Goal: Information Seeking & Learning: Learn about a topic

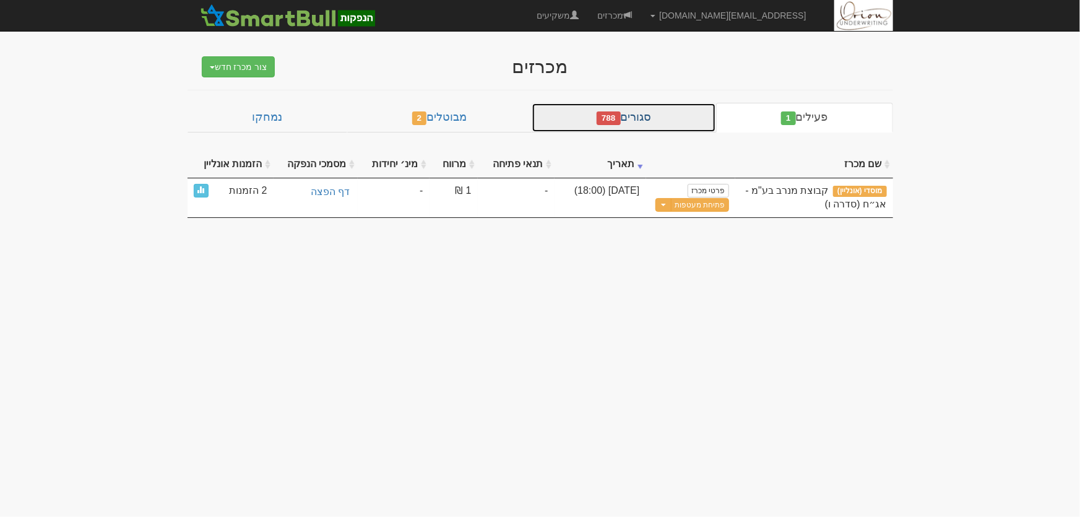
click at [678, 118] on link "סגורים 788" at bounding box center [623, 118] width 184 height 30
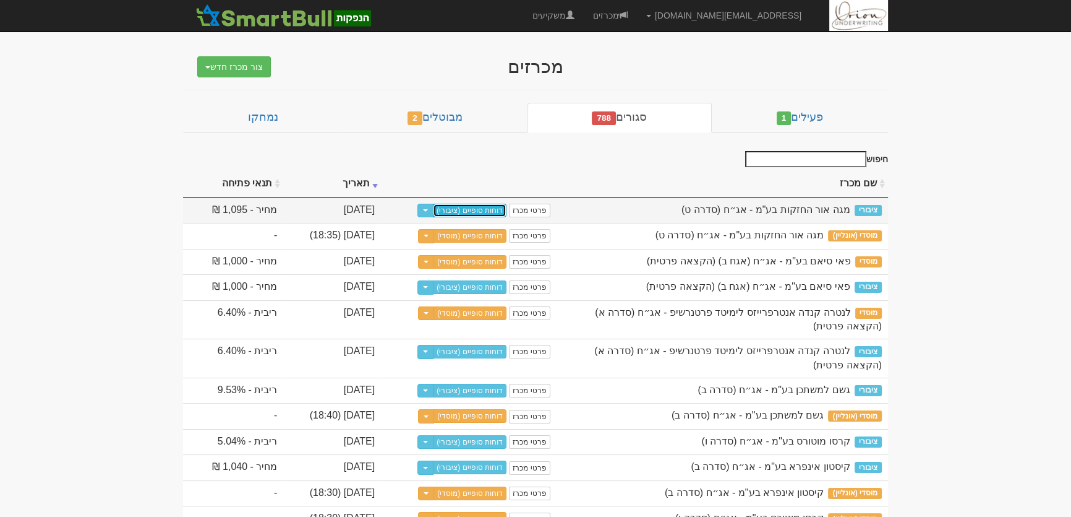
click at [507, 211] on link "דוחות סופיים (ציבורי)" at bounding box center [470, 211] width 74 height 14
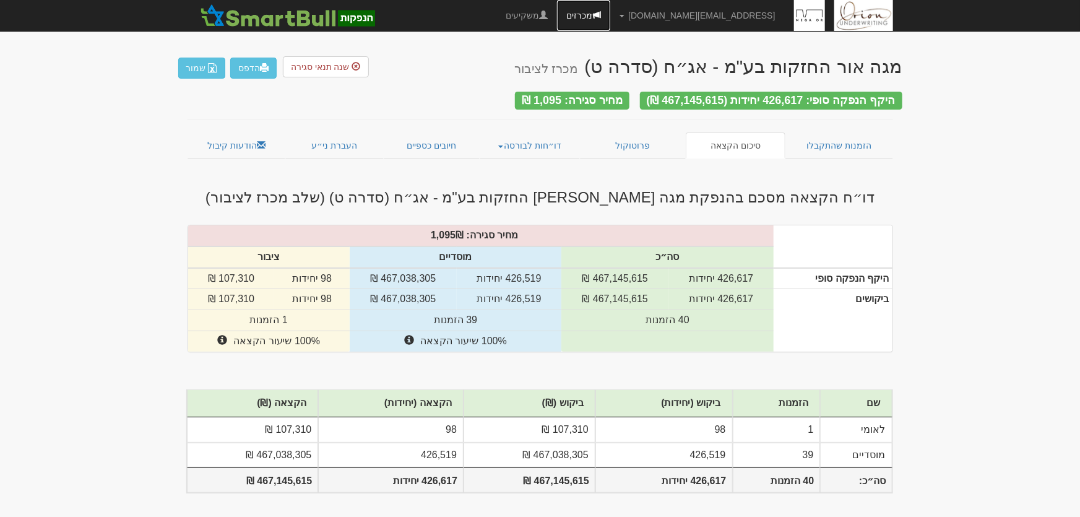
click at [610, 17] on link "מכרזים" at bounding box center [583, 15] width 53 height 31
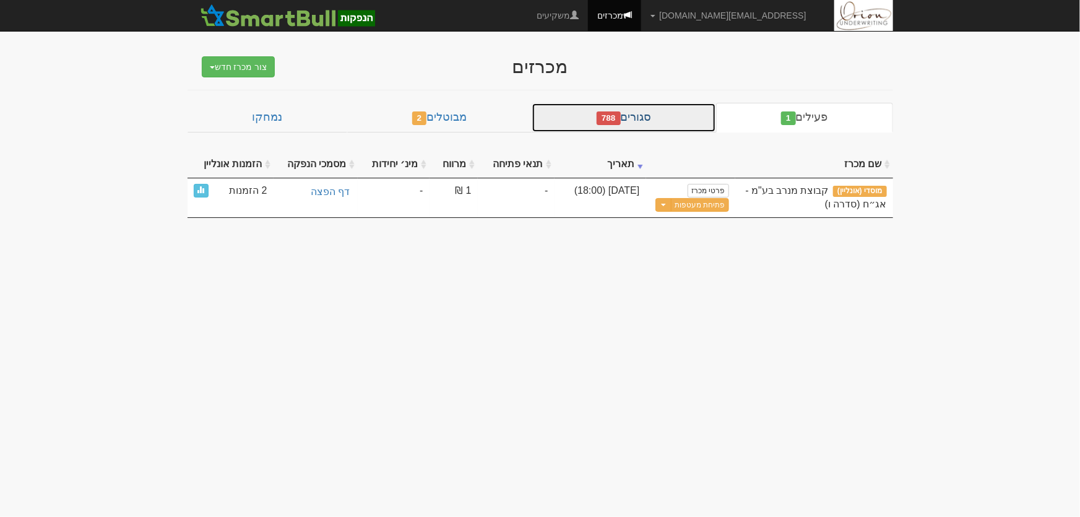
click at [697, 117] on link "סגורים 788" at bounding box center [623, 118] width 184 height 30
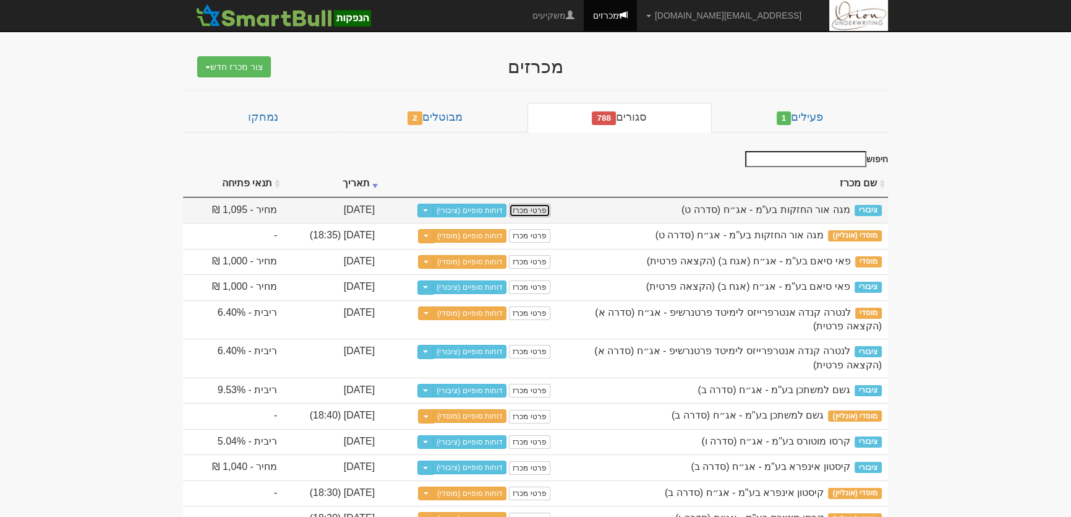
click at [550, 210] on link "פרטי מכרז" at bounding box center [529, 211] width 41 height 14
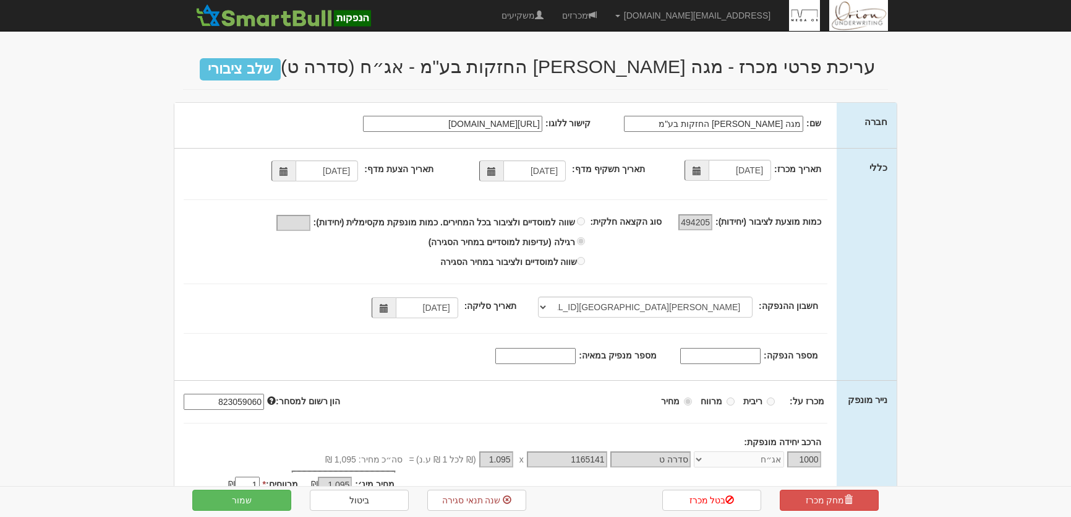
select select "מזרחי, 480, 123775, IL56 0204 8000 0000 0123 775"
click at [606, 15] on link "מכרזים" at bounding box center [579, 15] width 53 height 31
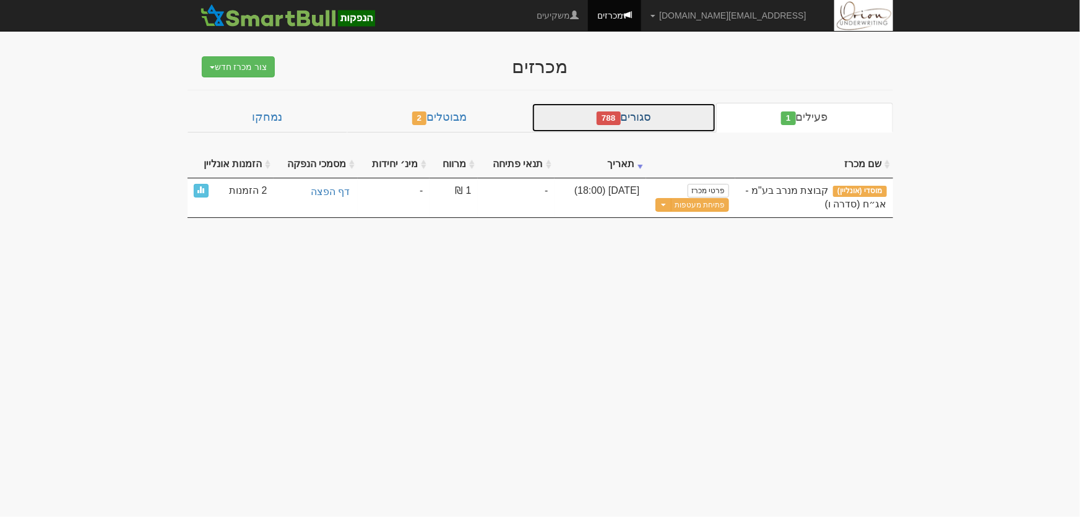
click at [669, 130] on link "סגורים 788" at bounding box center [623, 118] width 184 height 30
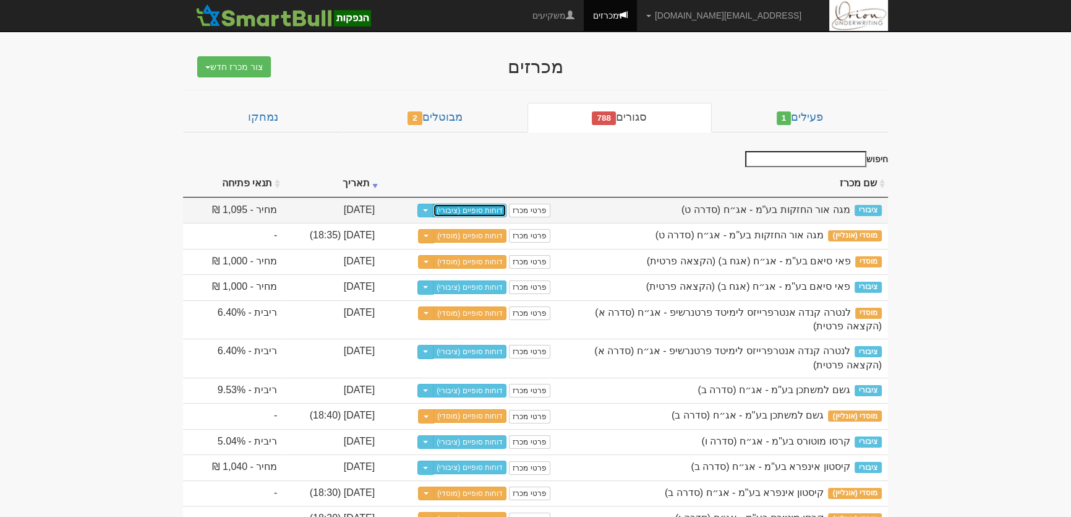
click at [507, 212] on link "דוחות סופיים (ציבורי)" at bounding box center [470, 211] width 74 height 14
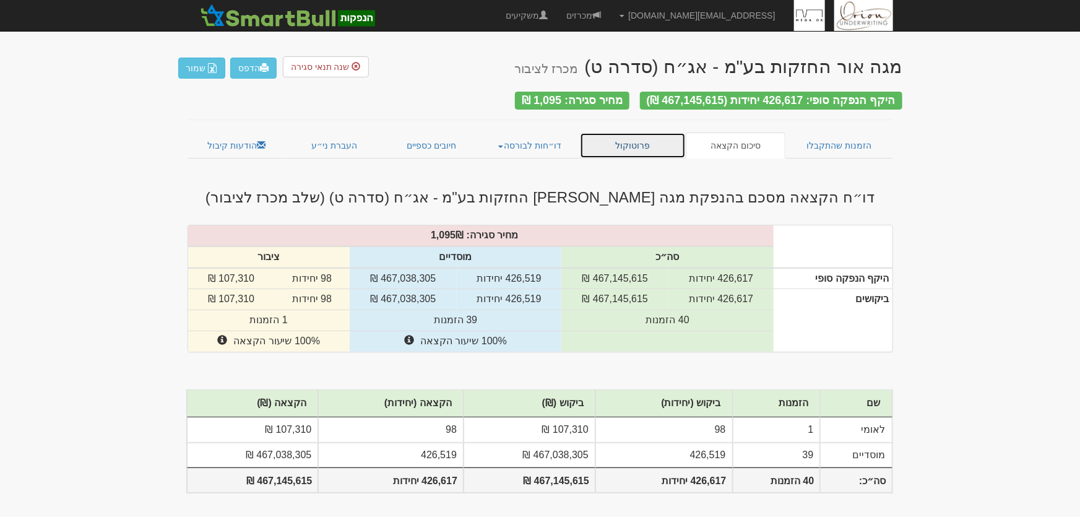
click at [653, 137] on link "פרוטוקול" at bounding box center [633, 145] width 106 height 26
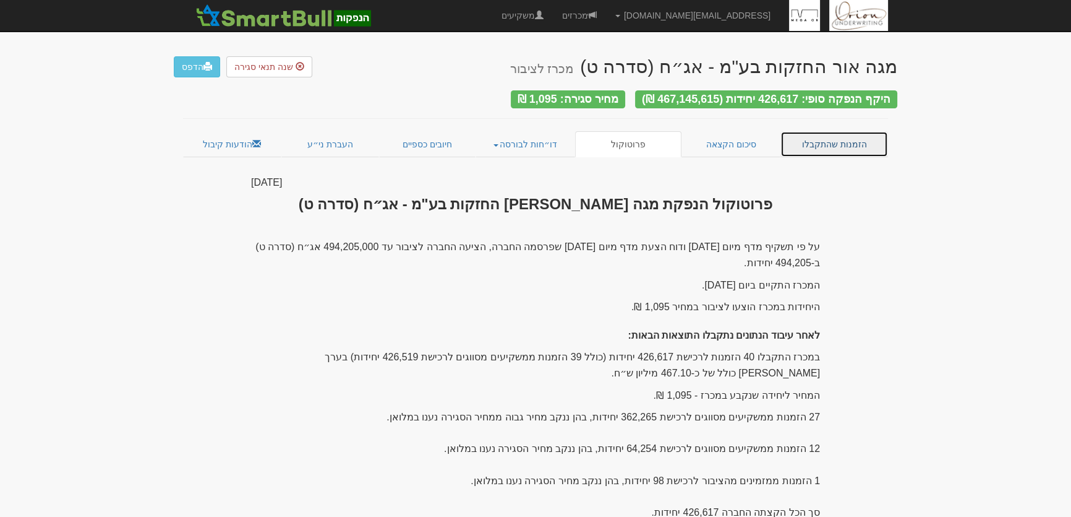
click at [820, 137] on link "הזמנות שהתקבלו" at bounding box center [835, 144] width 108 height 26
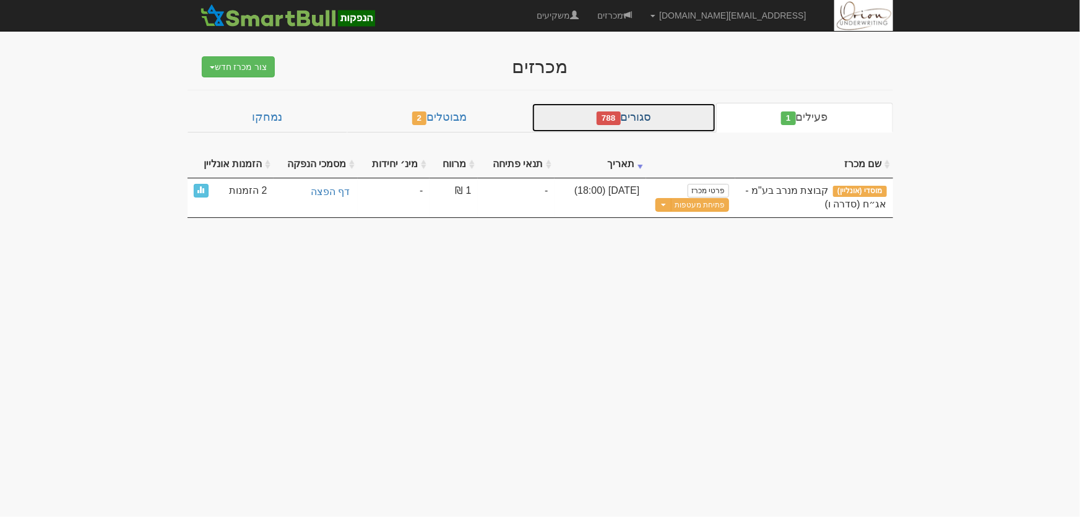
click at [675, 107] on link "סגורים 788" at bounding box center [623, 118] width 184 height 30
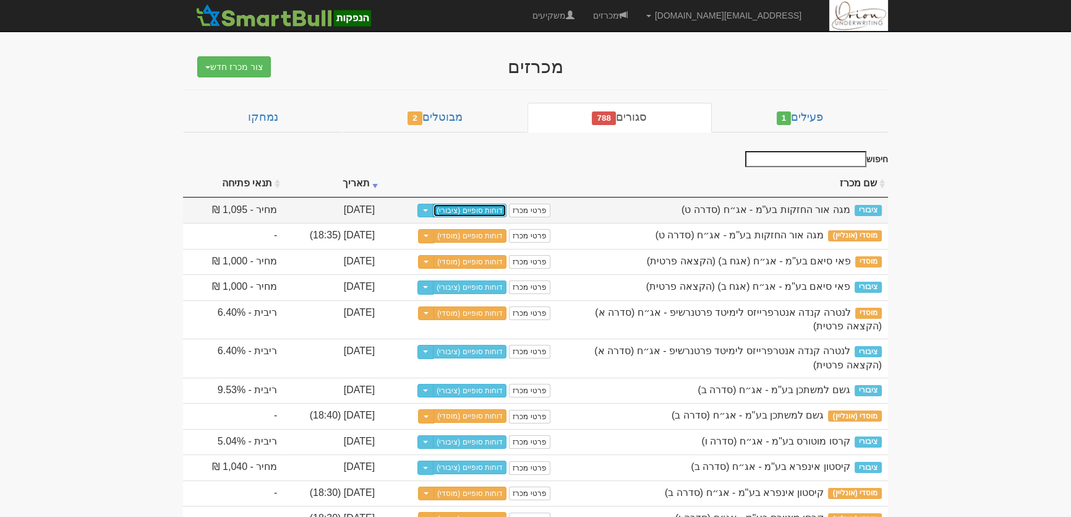
click at [507, 204] on link "דוחות סופיים (ציבורי)" at bounding box center [470, 211] width 74 height 14
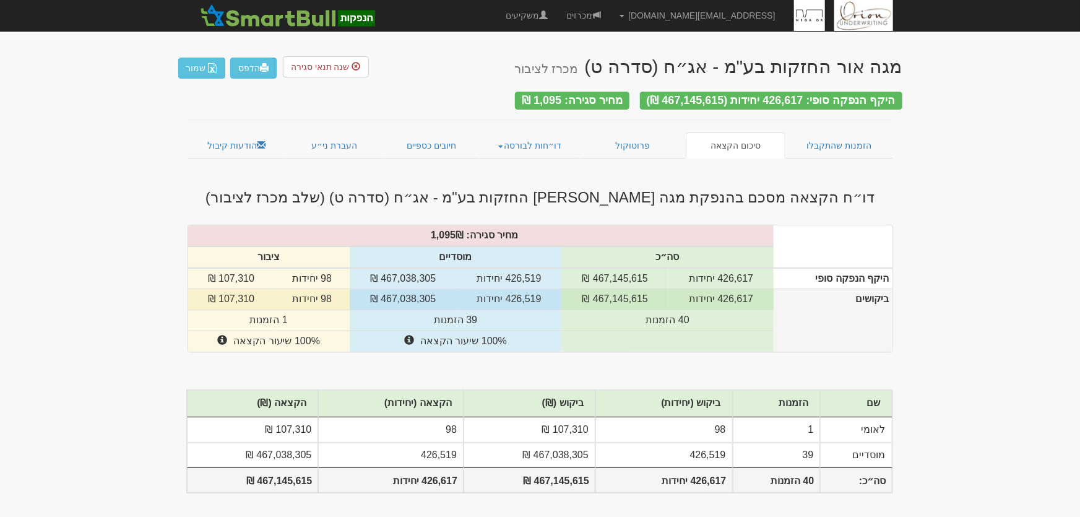
drag, startPoint x: 639, startPoint y: 320, endPoint x: 724, endPoint y: 299, distance: 87.5
click at [724, 299] on tbody "היקף הנפקה סופי 426,617 יחידות 467,145,615 ₪ 426,519 יחידות 467,038,305 ₪ 98 יח…" at bounding box center [540, 310] width 704 height 84
click at [297, 290] on td "98 יחידות" at bounding box center [311, 299] width 75 height 21
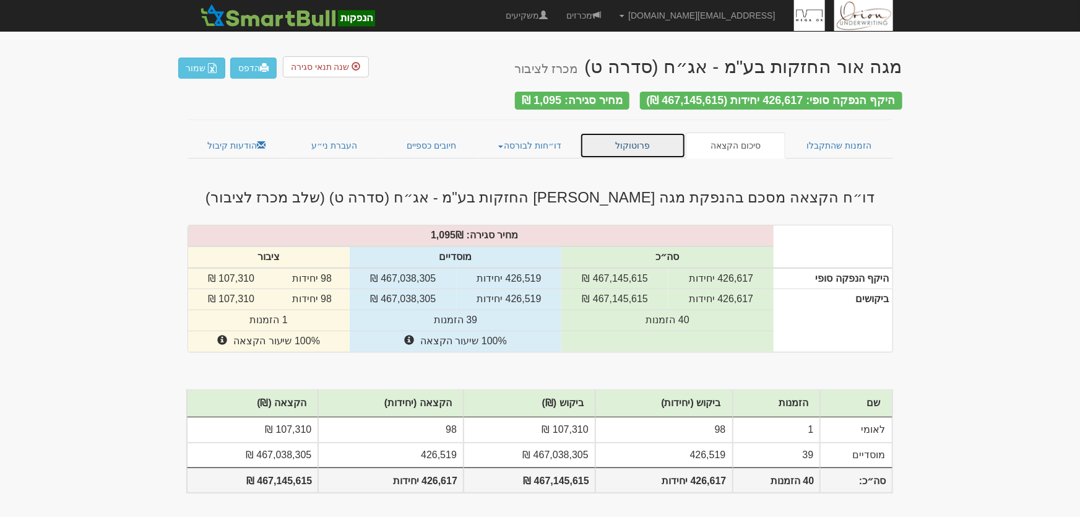
click at [643, 140] on link "פרוטוקול" at bounding box center [633, 145] width 106 height 26
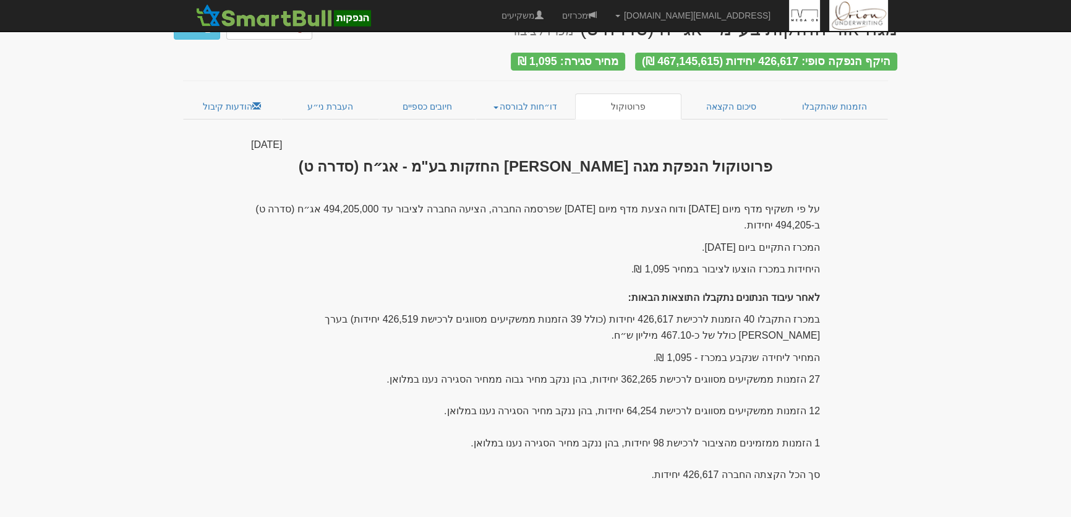
scroll to position [56, 0]
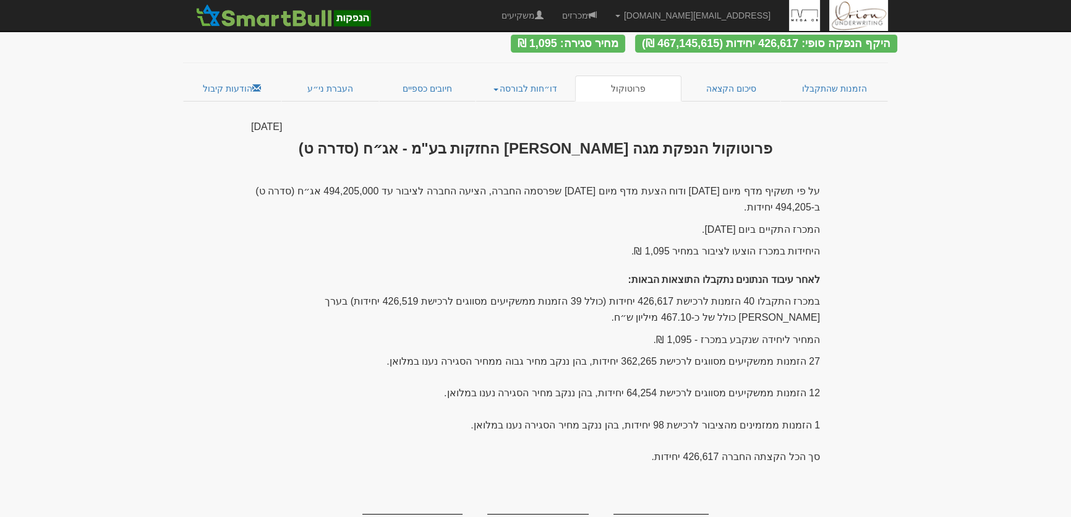
click at [813, 415] on div "על פי תשקיף מדף מיום [DATE] ודוח הצעת מדף מיום [DATE] שפרסמה החברה, הציעה החברה…" at bounding box center [535, 362] width 569 height 358
click at [448, 411] on div "על פי תשקיף מדף מיום [DATE] ודוח הצעת מדף מיום [DATE] שפרסמה החברה, הציעה החברה…" at bounding box center [535, 362] width 569 height 358
